Goal: Task Accomplishment & Management: Manage account settings

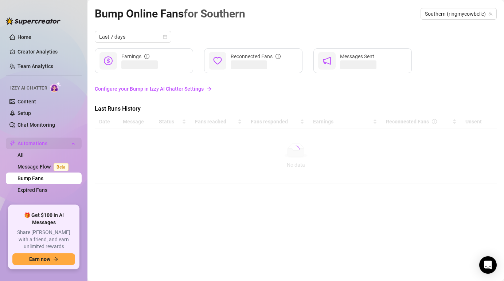
scroll to position [37, 0]
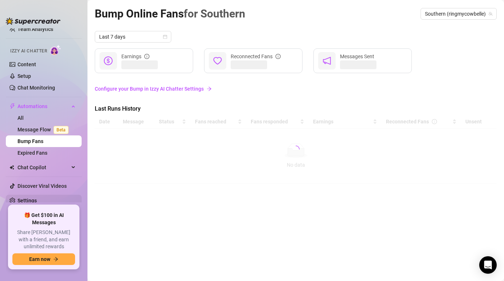
click at [37, 200] on link "Settings" at bounding box center [26, 201] width 19 height 6
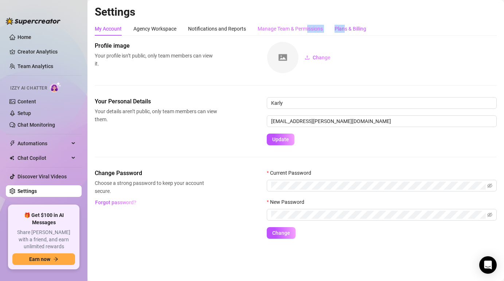
drag, startPoint x: 346, startPoint y: 29, endPoint x: 307, endPoint y: 29, distance: 39.4
click at [307, 29] on div "My Account Agency Workspace Notifications and Reports Manage Team & Permissions…" at bounding box center [231, 29] width 272 height 14
click at [307, 29] on div "Manage Team & Permissions" at bounding box center [290, 29] width 65 height 8
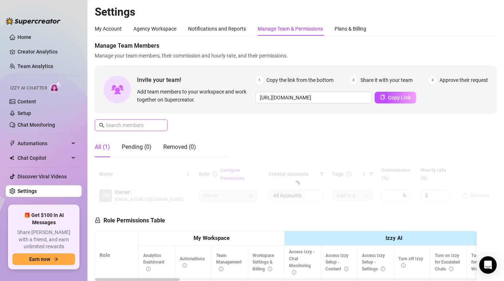
click at [118, 128] on input "text" at bounding box center [132, 125] width 52 height 8
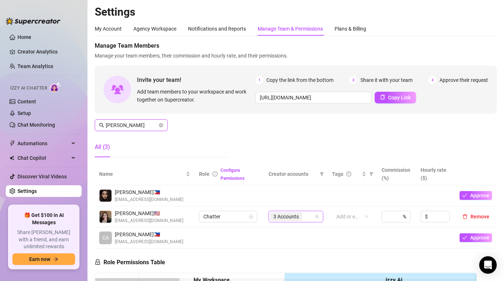
click at [313, 219] on div "3 Accounts" at bounding box center [292, 217] width 44 height 10
type input "camille"
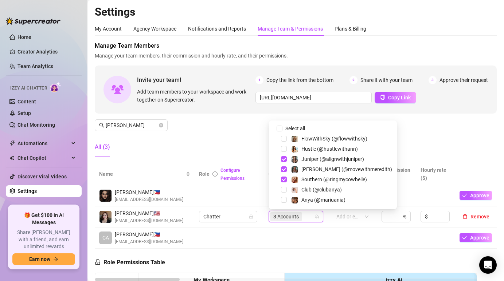
click at [300, 245] on td at bounding box center [295, 238] width 63 height 21
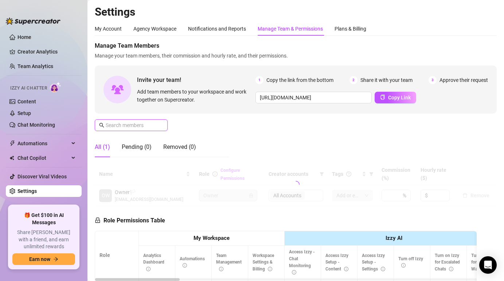
click at [117, 124] on input "text" at bounding box center [132, 125] width 52 height 8
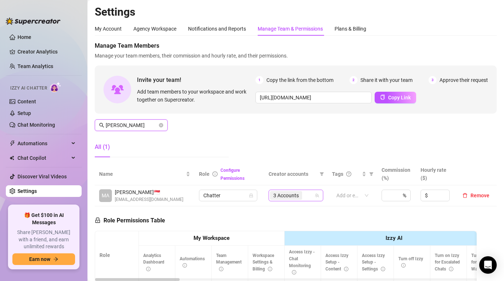
click at [316, 199] on div "3 Accounts" at bounding box center [296, 196] width 55 height 12
type input "[PERSON_NAME]"
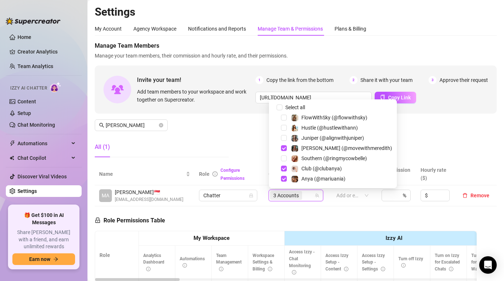
click at [413, 147] on div "Manage Team Members Manage your team members, their commission and hourly rate,…" at bounding box center [296, 103] width 402 height 122
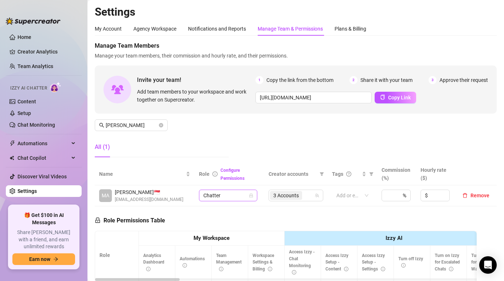
click at [257, 195] on td "Chatter" at bounding box center [230, 196] width 70 height 21
click at [302, 195] on span "3 Accounts" at bounding box center [286, 195] width 32 height 9
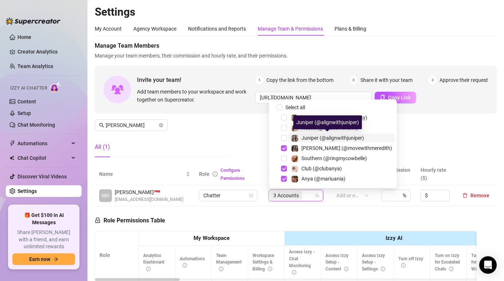
click at [308, 141] on div "Juniper (@alignwithjuniper)" at bounding box center [332, 138] width 63 height 9
